Goal: Information Seeking & Learning: Learn about a topic

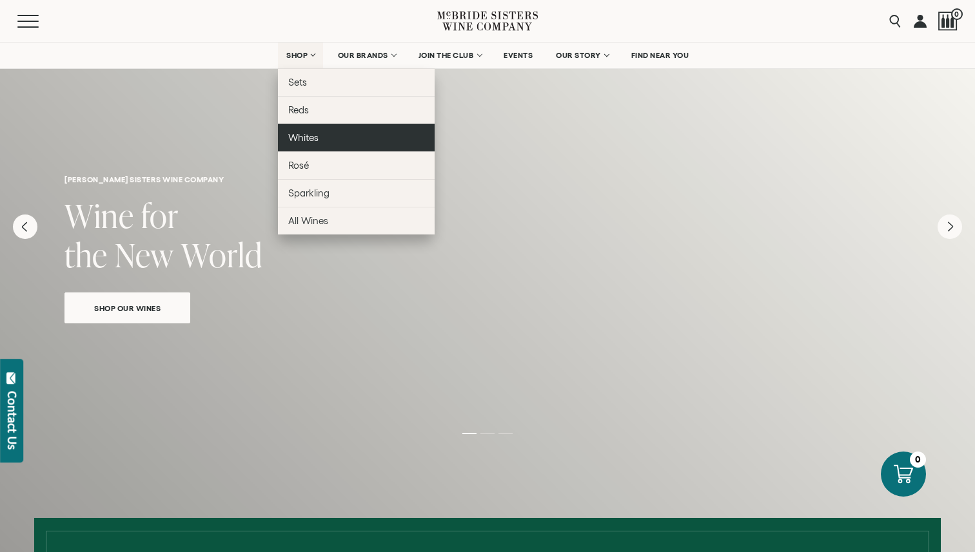
click at [305, 141] on span "Whites" at bounding box center [303, 137] width 30 height 11
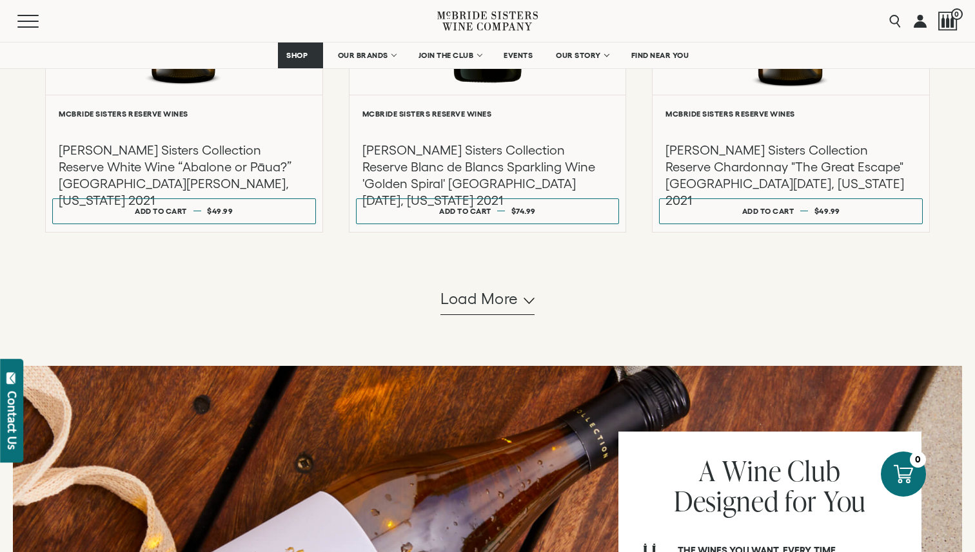
scroll to position [1093, 0]
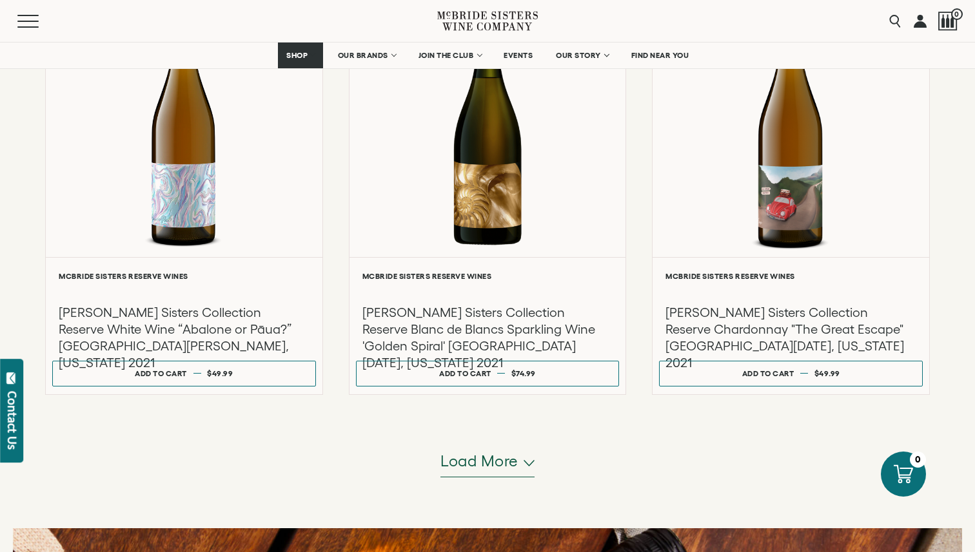
click at [491, 457] on span "Load more" at bounding box center [479, 462] width 78 height 22
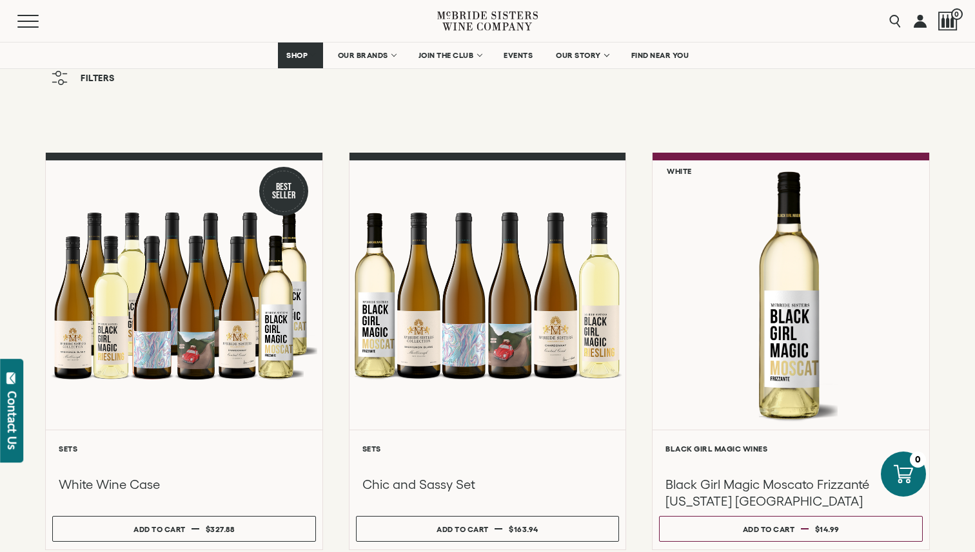
scroll to position [0, 0]
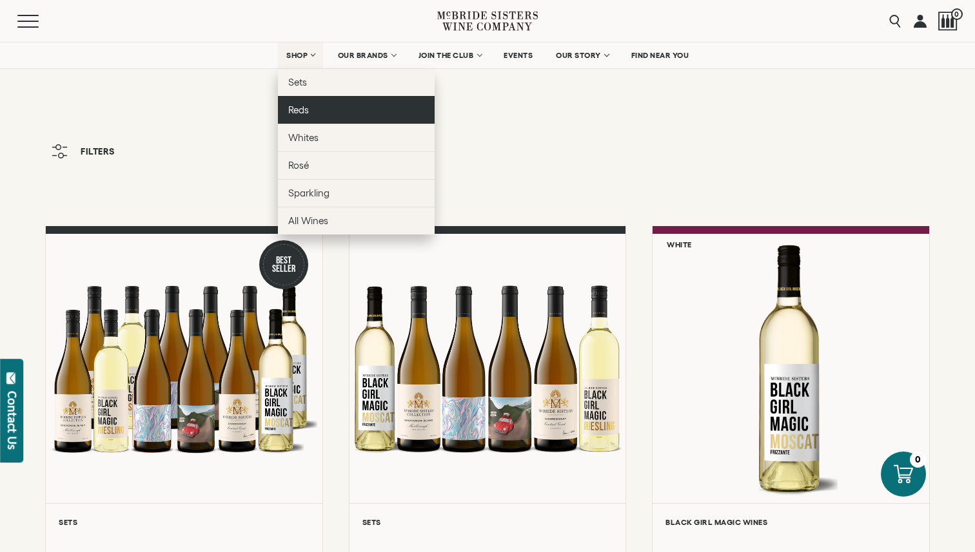
click at [300, 111] on span "Reds" at bounding box center [298, 109] width 21 height 11
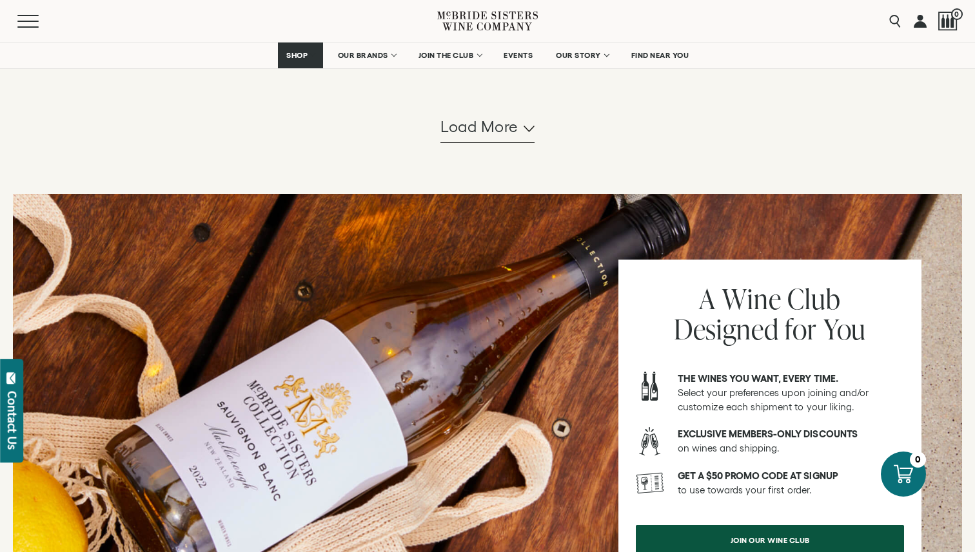
scroll to position [1414, 0]
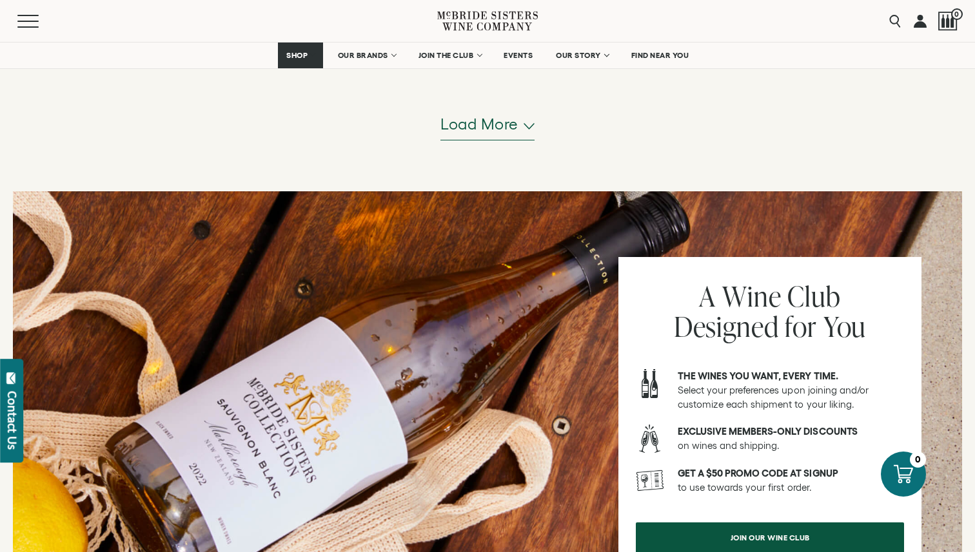
click at [490, 123] on span "Load more" at bounding box center [479, 124] width 78 height 22
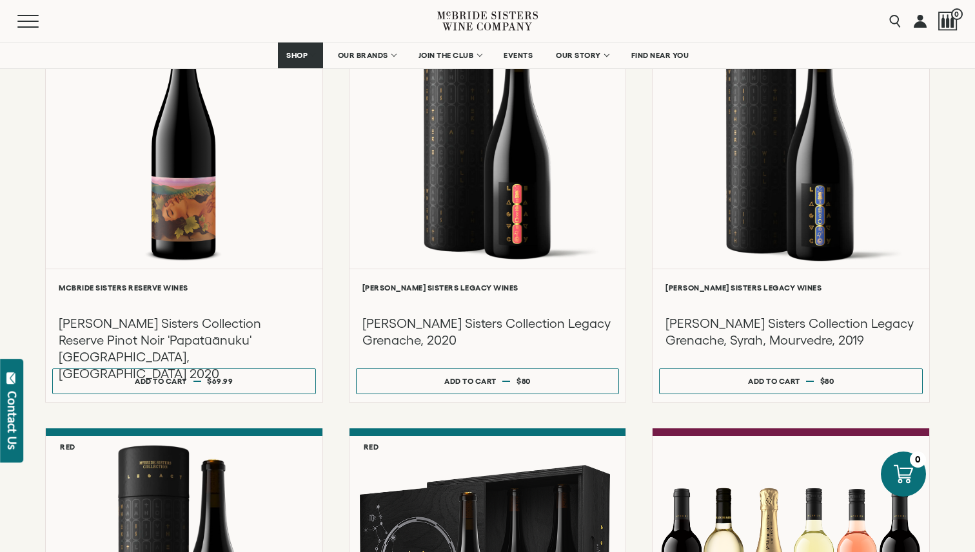
scroll to position [1508, 0]
